Goal: Information Seeking & Learning: Learn about a topic

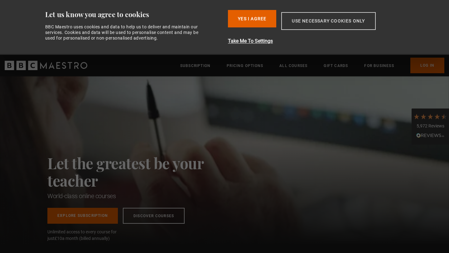
click at [325, 22] on button "Use necessary cookies only" at bounding box center [328, 21] width 94 height 18
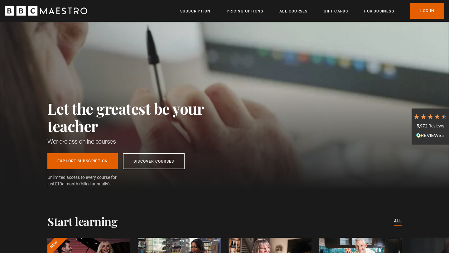
scroll to position [0, 82]
click at [192, 12] on link "Subscription" at bounding box center [195, 11] width 30 height 6
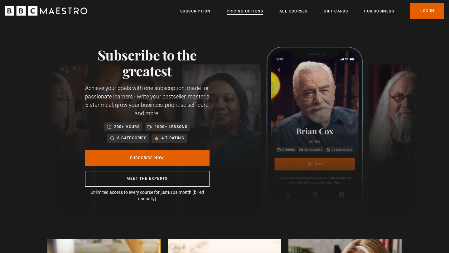
click at [244, 10] on link "Pricing Options" at bounding box center [245, 11] width 36 height 6
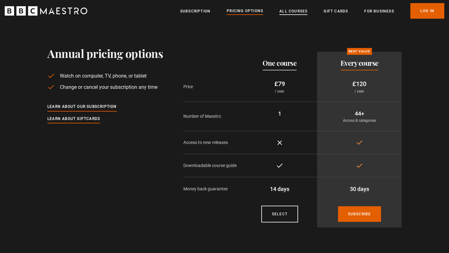
click at [285, 13] on link "All Courses" at bounding box center [293, 11] width 28 height 6
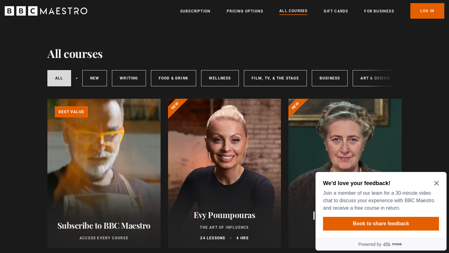
click at [437, 181] on icon "Close Maze Prompt" at bounding box center [436, 183] width 5 height 5
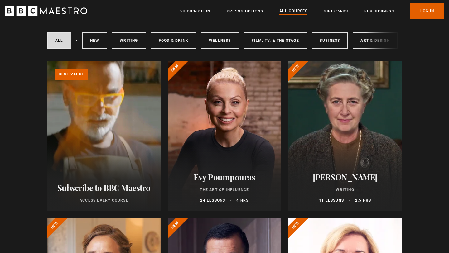
scroll to position [37, 0]
click at [238, 10] on link "Pricing Options" at bounding box center [245, 11] width 36 height 6
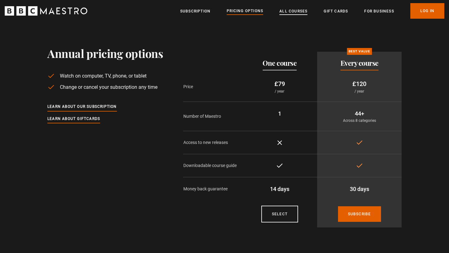
click at [290, 12] on link "All Courses" at bounding box center [293, 11] width 28 height 6
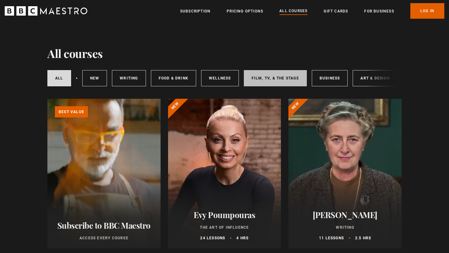
click at [275, 74] on link "Film, TV, & The Stage" at bounding box center [275, 78] width 63 height 16
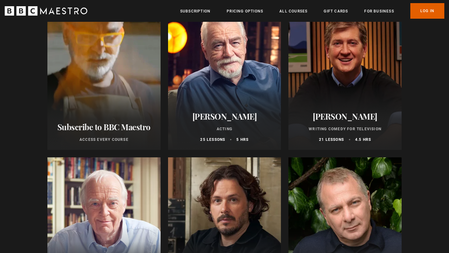
scroll to position [100, 0]
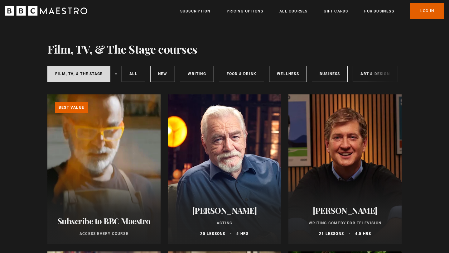
scroll to position [0, 0]
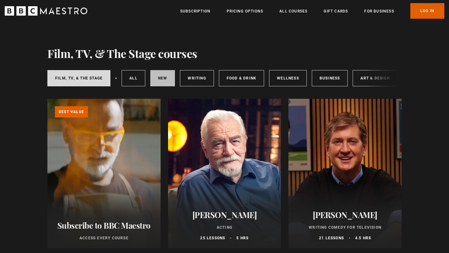
click at [161, 77] on link "New courses" at bounding box center [162, 78] width 25 height 16
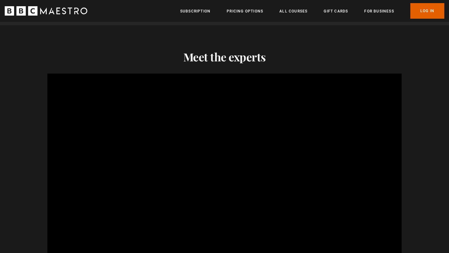
scroll to position [599, 0]
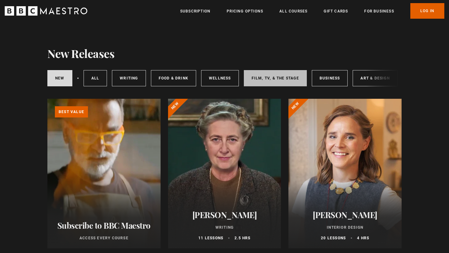
click at [258, 79] on link "Film, TV, & The Stage" at bounding box center [275, 78] width 63 height 16
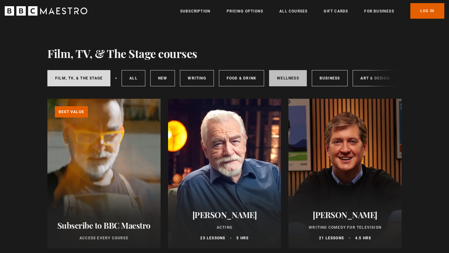
click at [285, 79] on link "Wellness" at bounding box center [288, 78] width 38 height 16
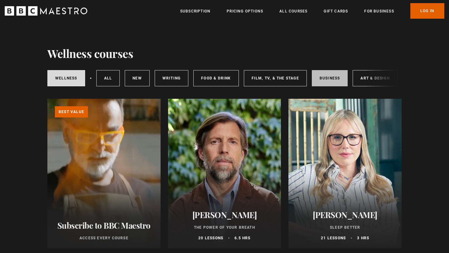
click at [324, 78] on link "Business" at bounding box center [330, 78] width 36 height 16
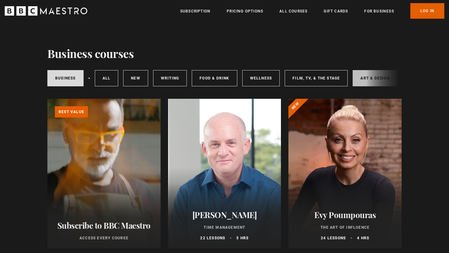
click at [360, 78] on link "Art & Design" at bounding box center [375, 78] width 45 height 16
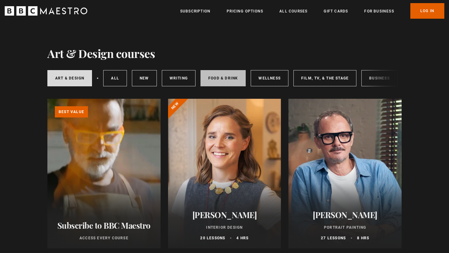
click at [214, 77] on link "Food & Drink" at bounding box center [223, 78] width 45 height 16
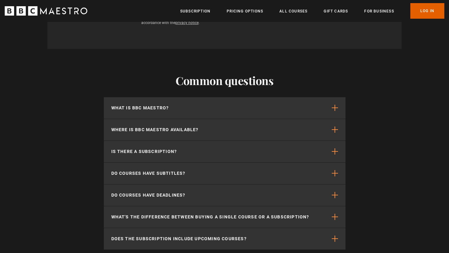
scroll to position [724, 0]
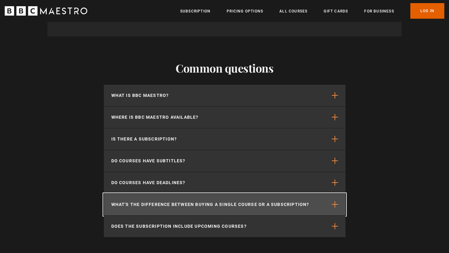
click at [176, 203] on p "What's the difference between buying a single course or a subscription?" at bounding box center [210, 204] width 198 height 7
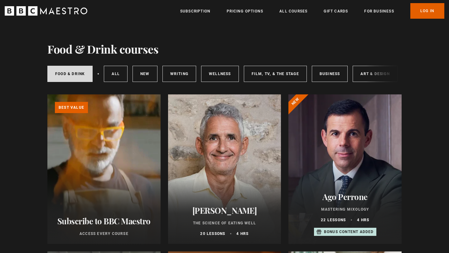
scroll to position [0, 0]
